Goal: Information Seeking & Learning: Learn about a topic

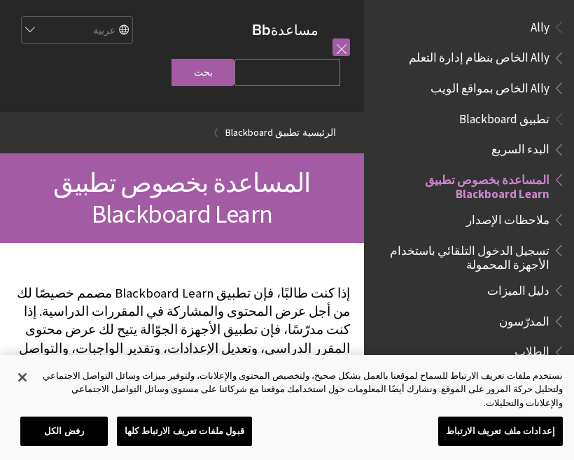
scroll to position [145, 0]
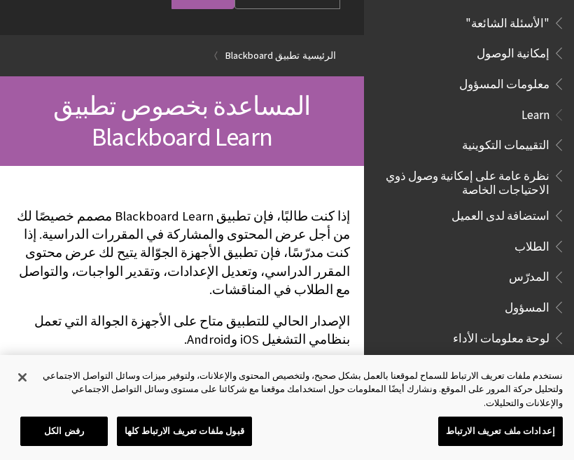
scroll to position [76, 0]
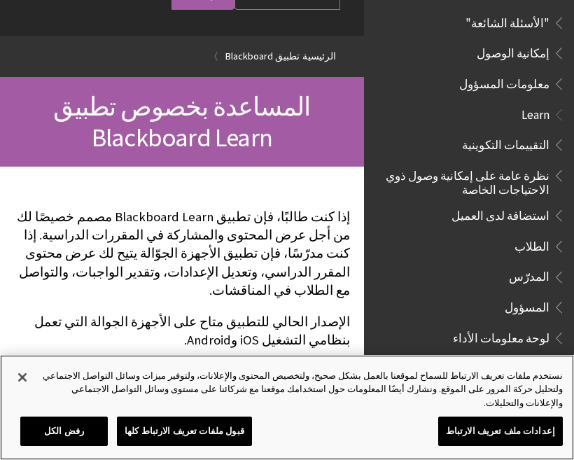
click at [81, 430] on button "رفض الكل" at bounding box center [63, 430] width 87 height 29
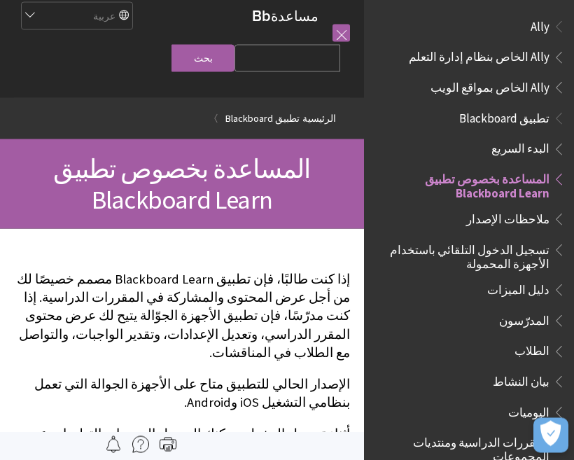
scroll to position [0, 0]
